Goal: Find specific page/section

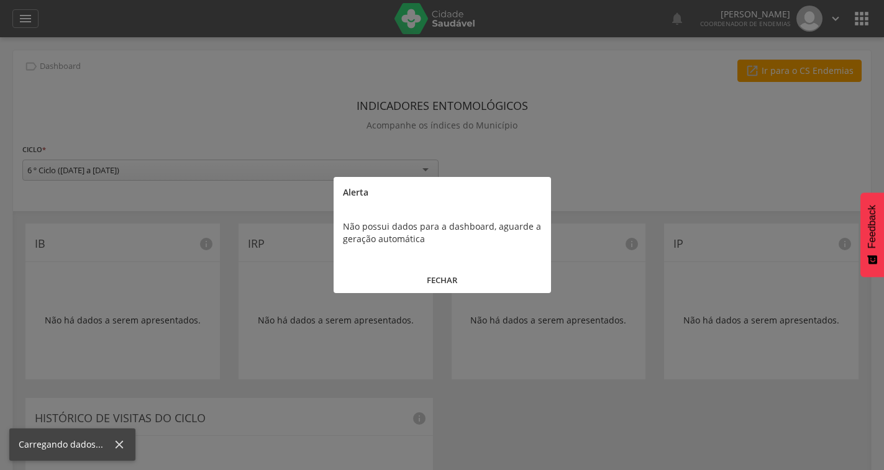
click at [436, 279] on button "FECHAR" at bounding box center [441, 280] width 217 height 27
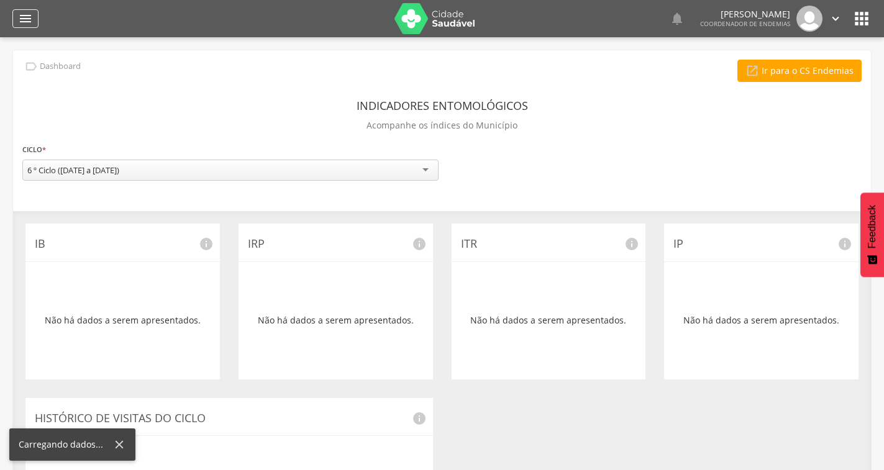
click at [34, 24] on div "" at bounding box center [25, 18] width 26 height 19
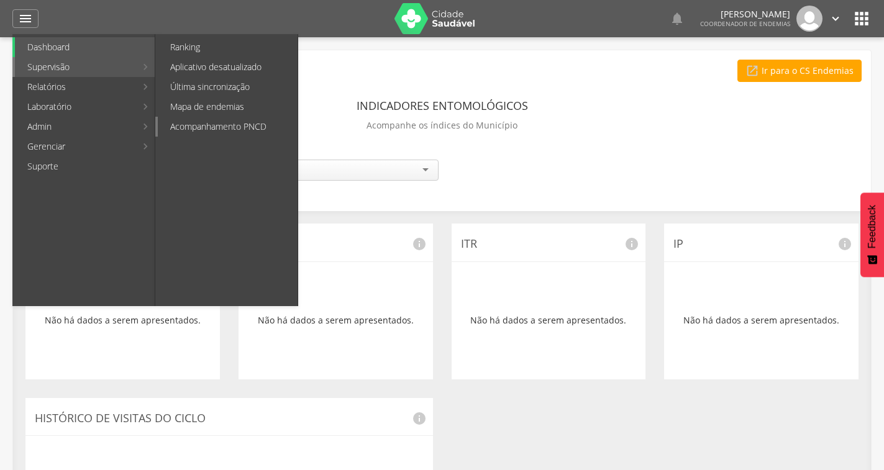
click at [202, 123] on link "Acompanhamento PNCD" at bounding box center [228, 127] width 140 height 20
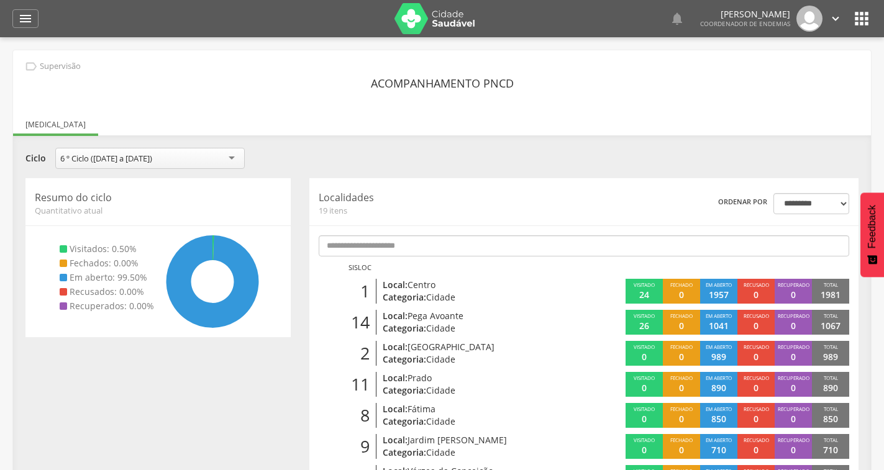
click at [419, 21] on img at bounding box center [434, 18] width 81 height 31
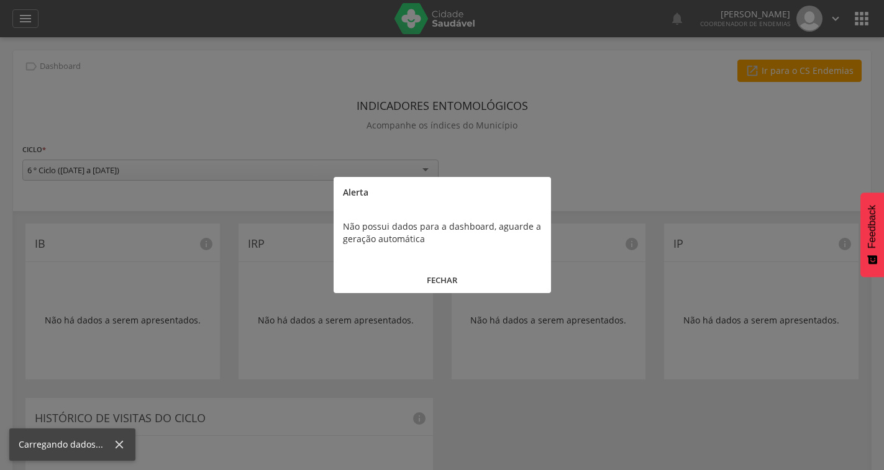
drag, startPoint x: 843, startPoint y: 27, endPoint x: 849, endPoint y: 25, distance: 6.5
click at [845, 27] on div at bounding box center [442, 235] width 884 height 470
click at [453, 274] on button "FECHAR" at bounding box center [441, 280] width 217 height 27
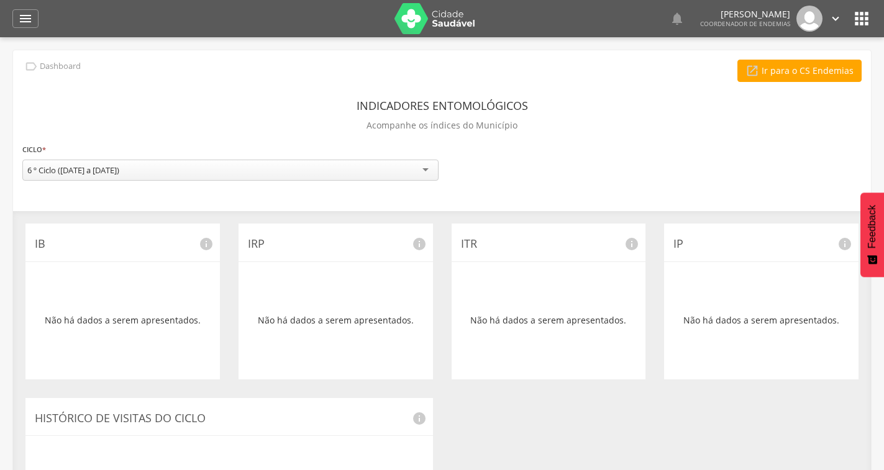
click at [870, 12] on icon "" at bounding box center [861, 19] width 20 height 20
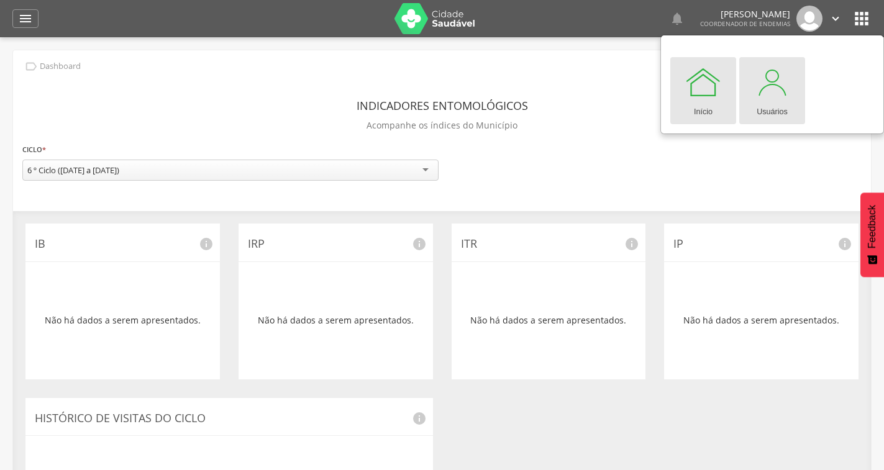
click at [772, 106] on div "Usuários" at bounding box center [771, 109] width 31 height 17
